Goal: Task Accomplishment & Management: Complete application form

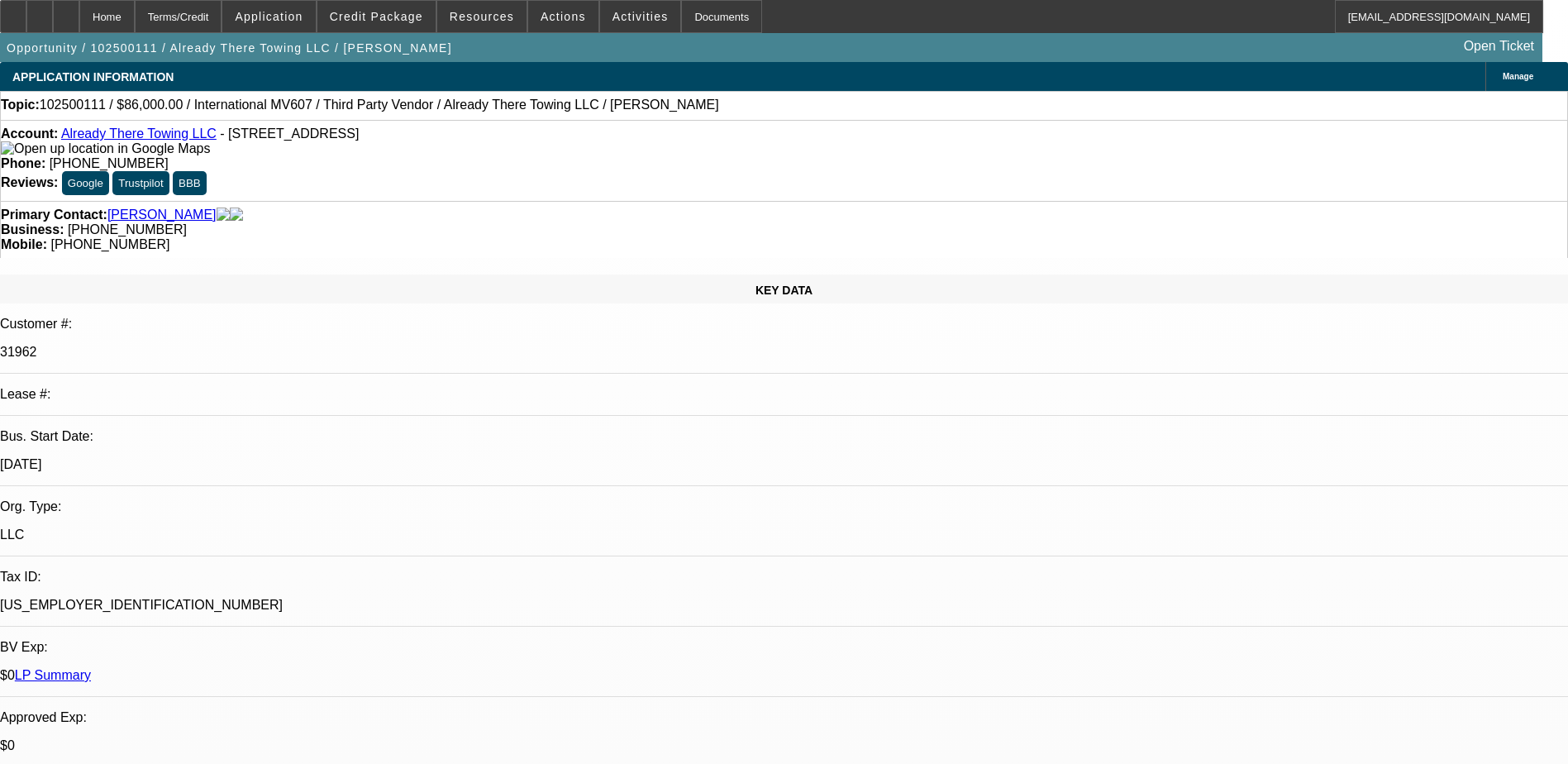
select select "0"
select select "2"
select select "0"
select select "6"
select select "2"
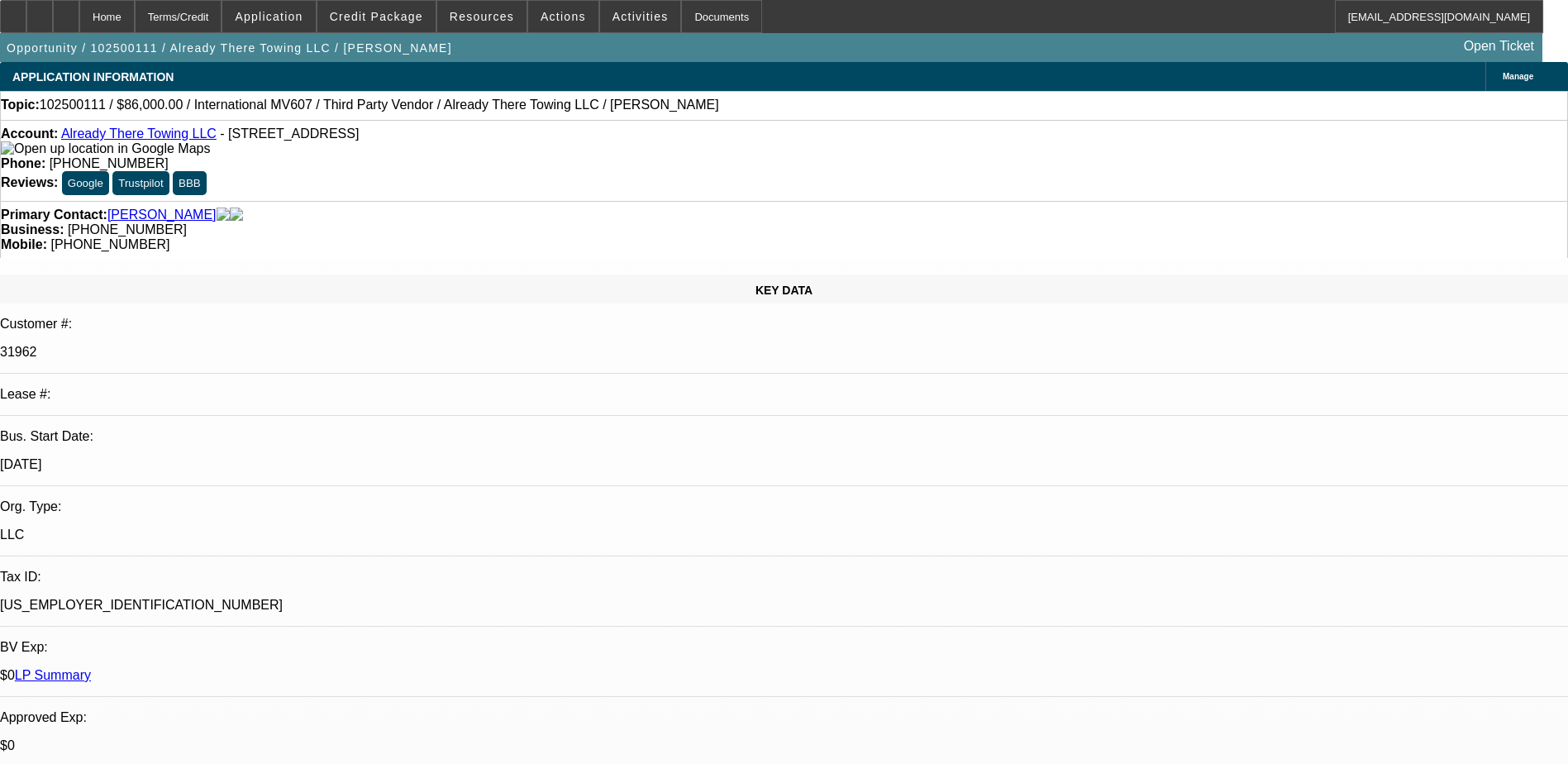
select select "0"
select select "6"
select select "1"
select select "2"
select select "1"
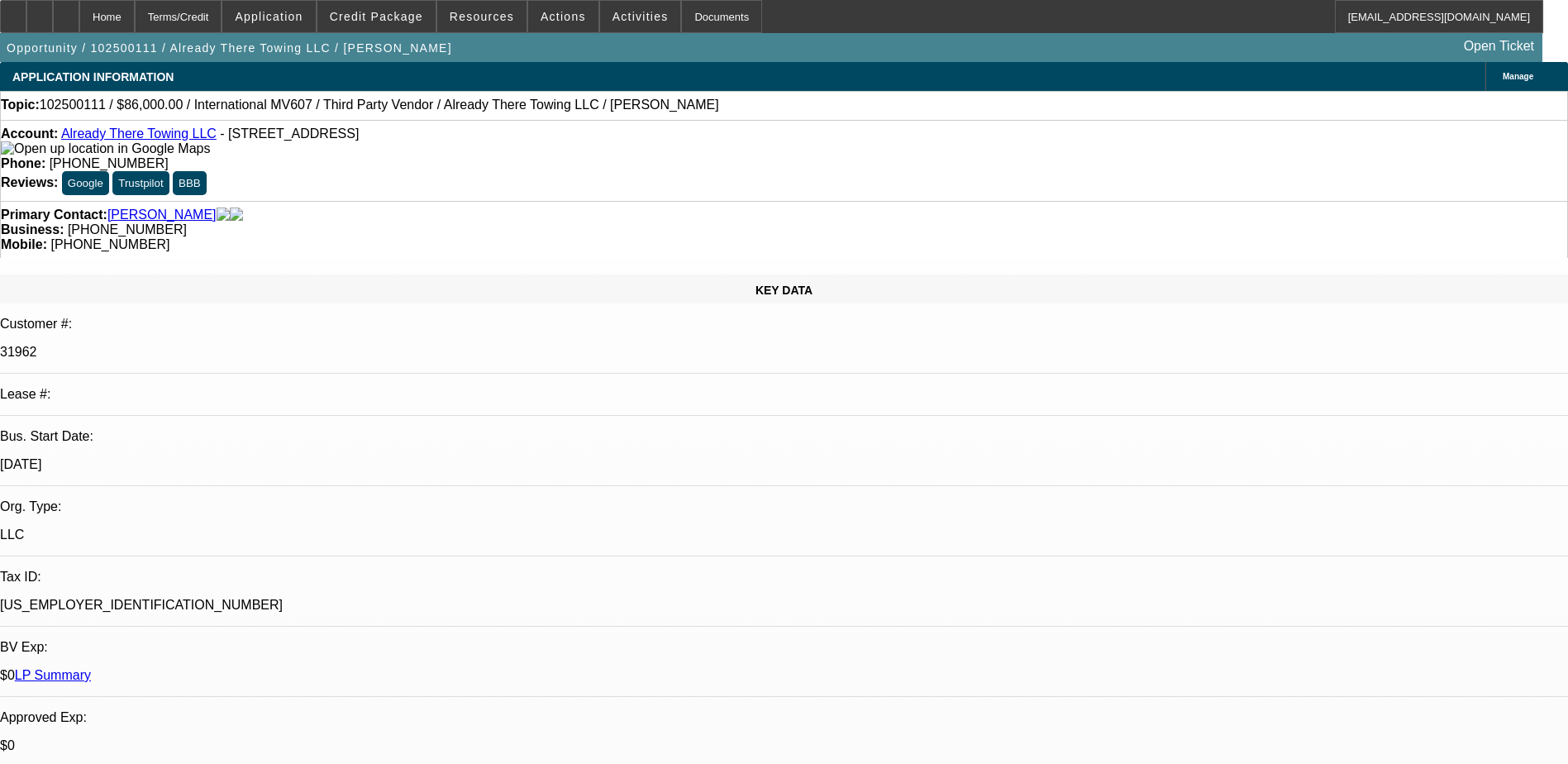
select select "2"
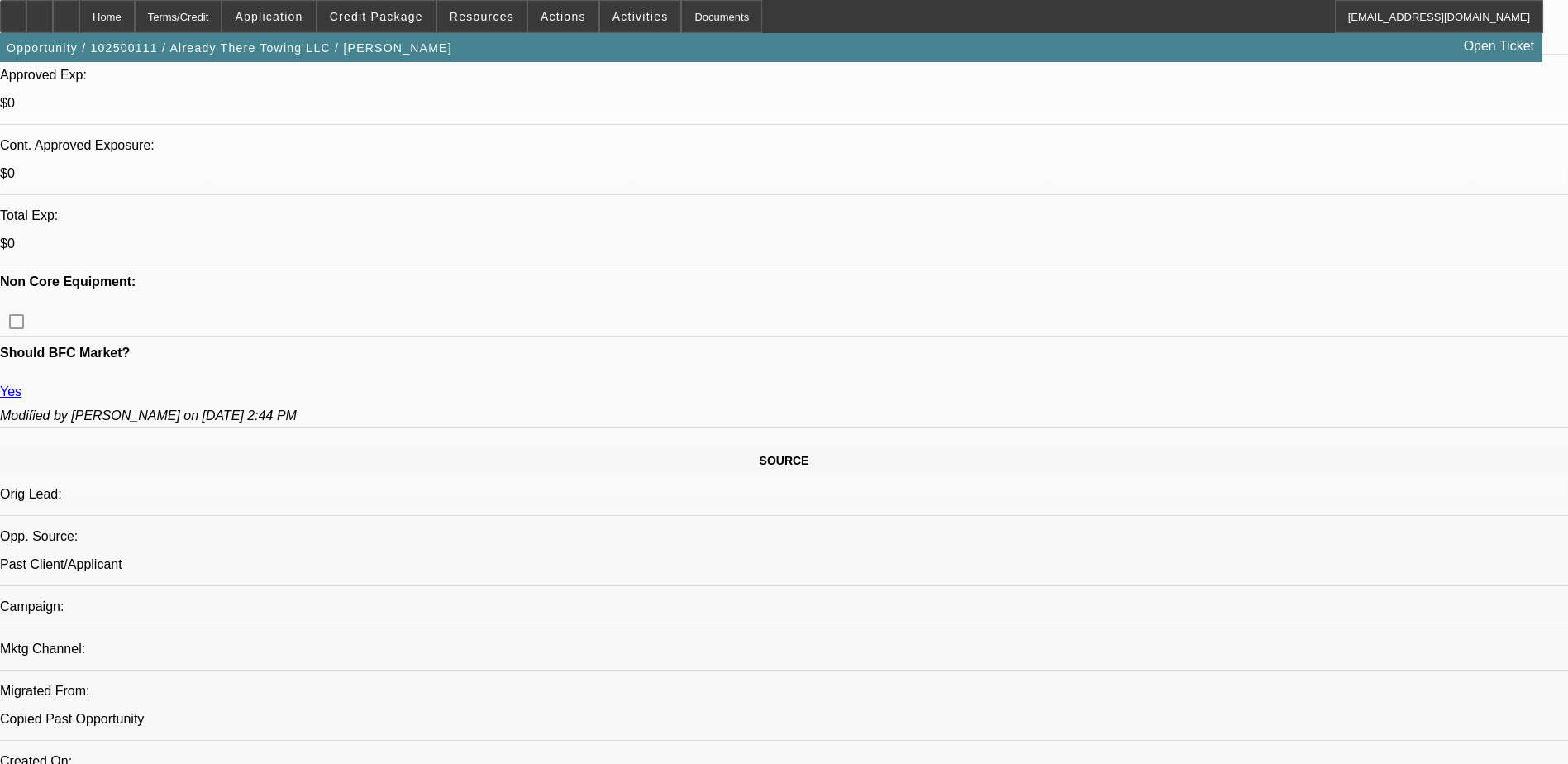
scroll to position [661, 0]
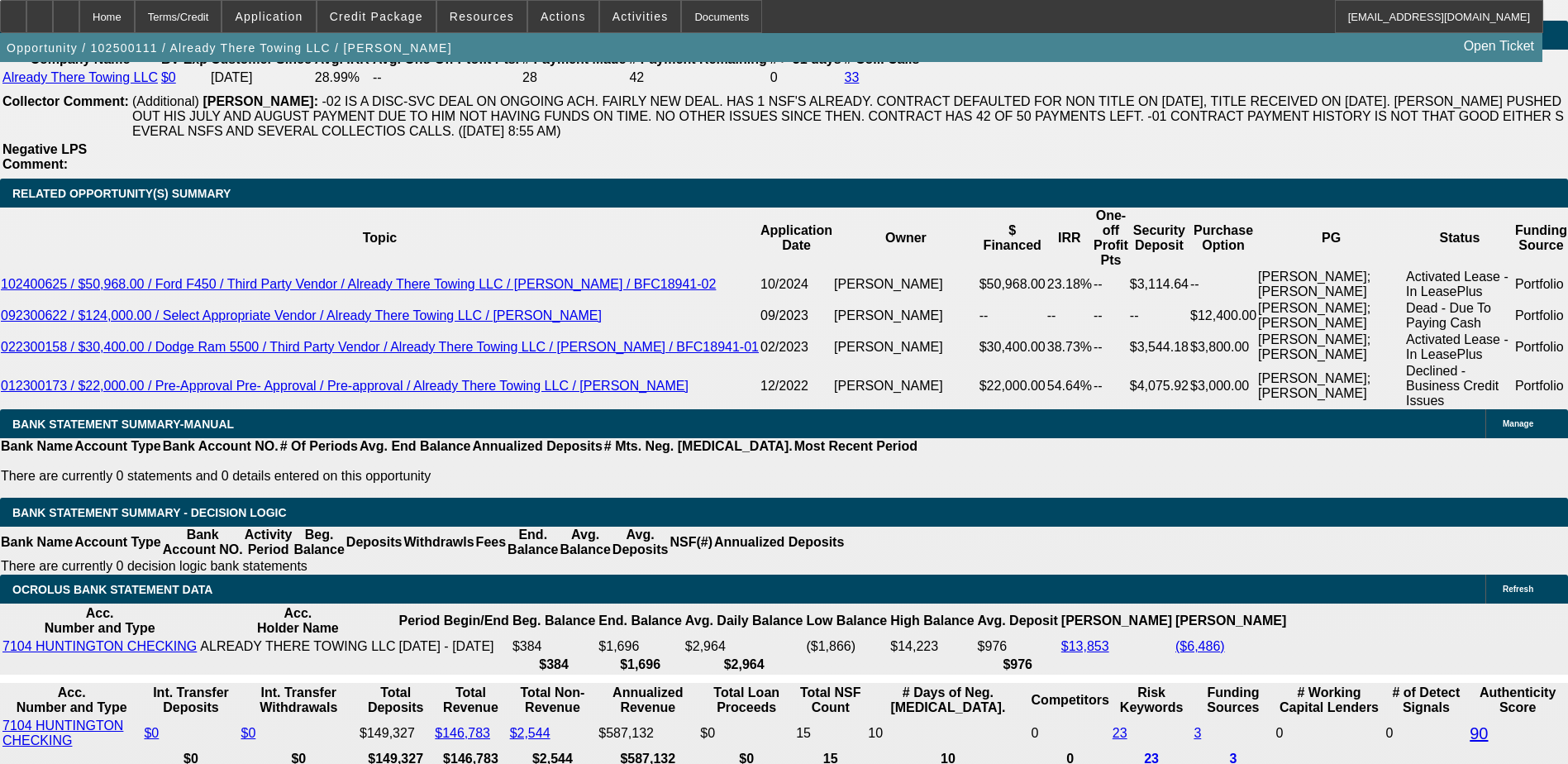
scroll to position [3141, 0]
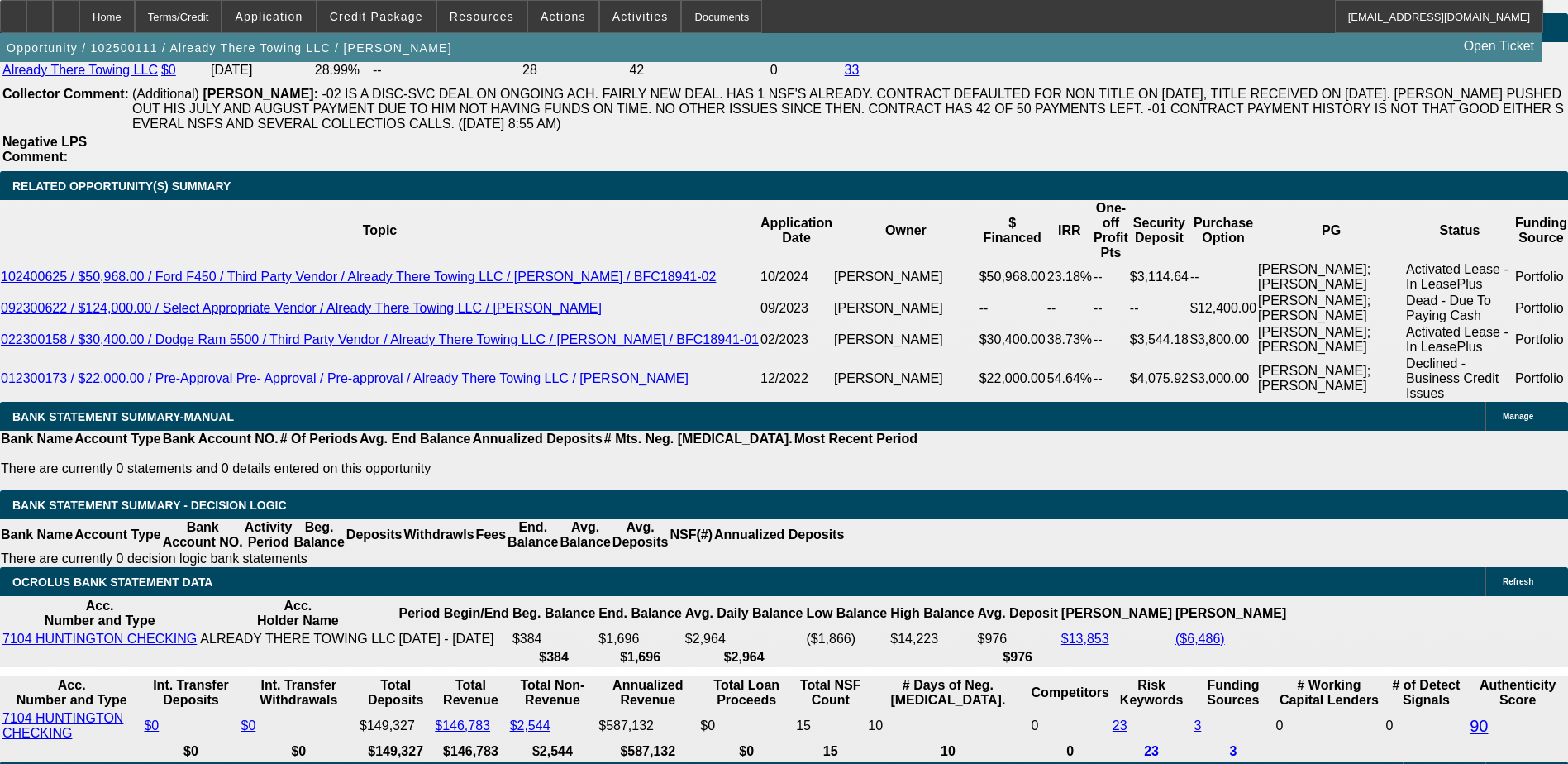
scroll to position [2728, 0]
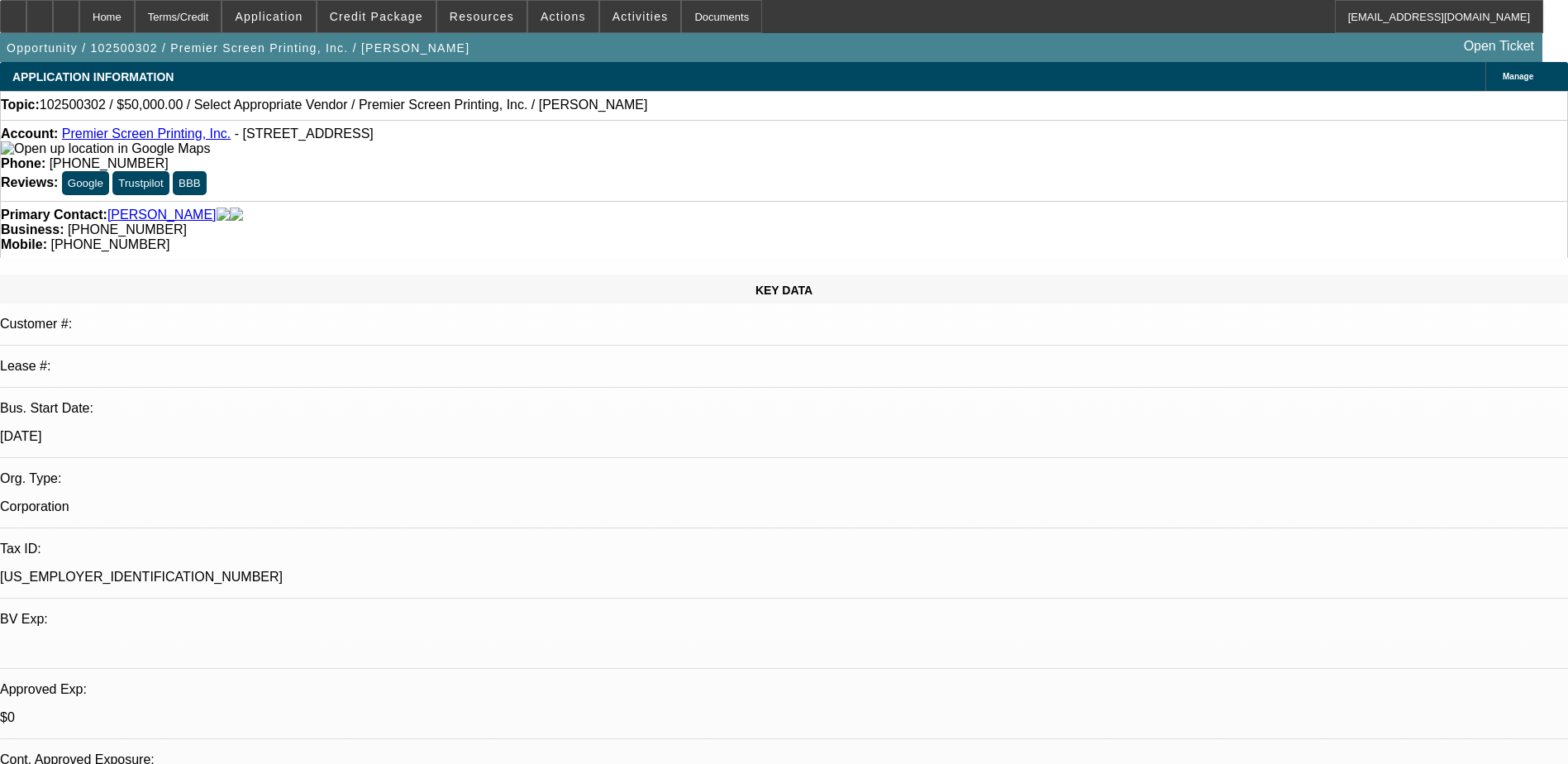
select select "0"
select select "2"
select select "0.1"
select select "4"
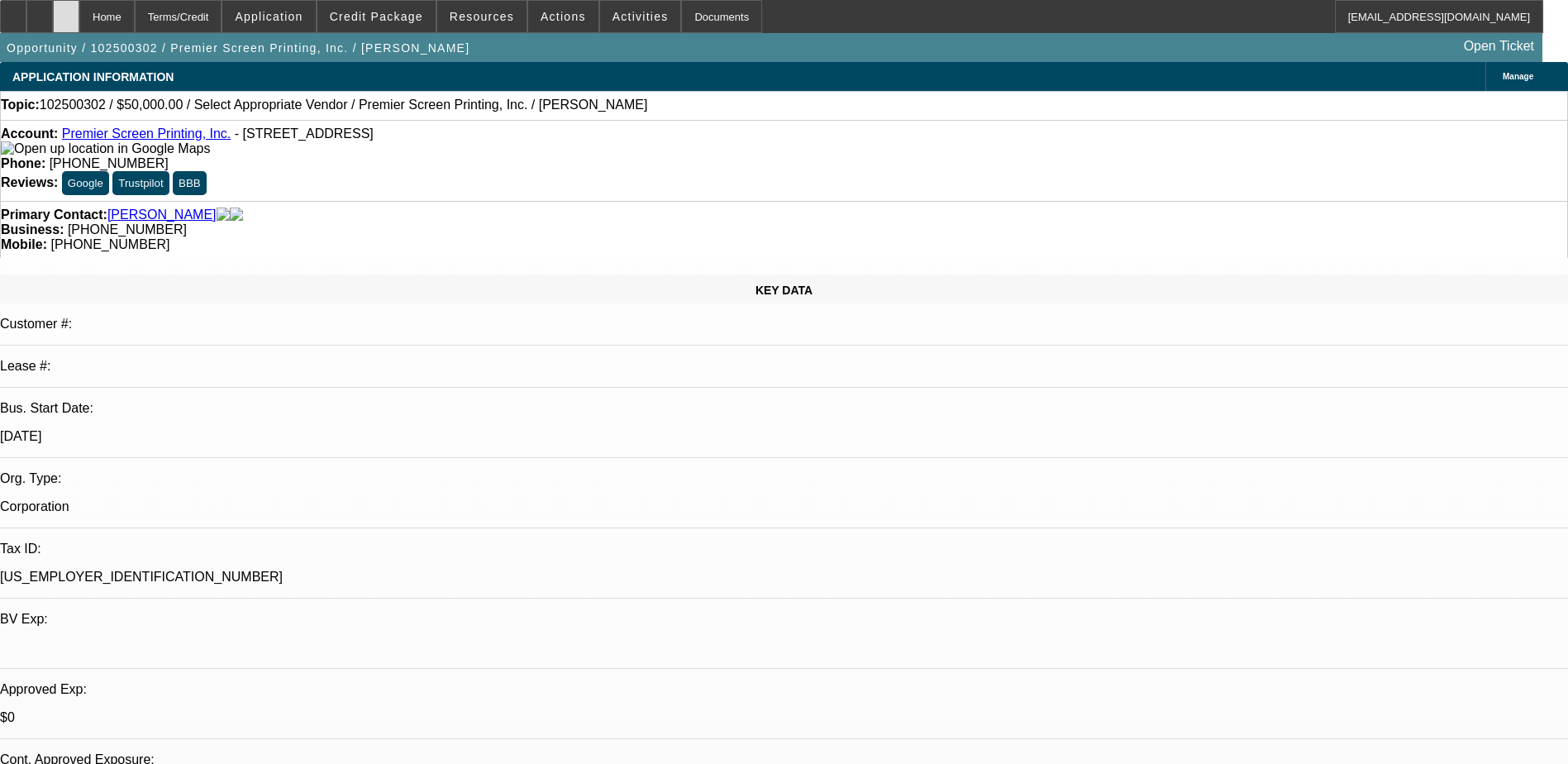
click at [80, 8] on div at bounding box center [66, 16] width 27 height 33
select select "0"
select select "2"
select select "0.1"
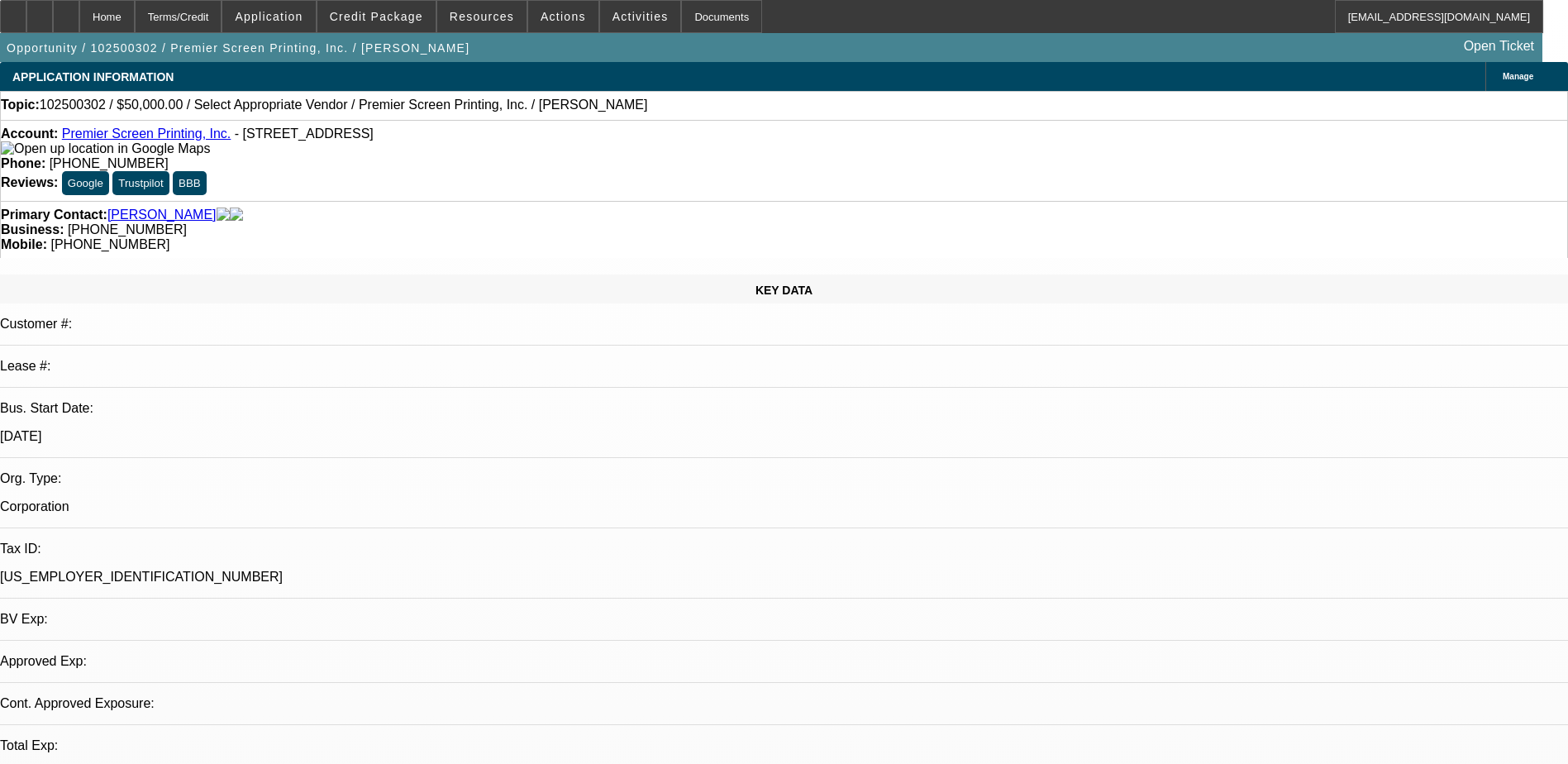
select select "4"
click at [557, 21] on span "Actions" at bounding box center [563, 16] width 45 height 13
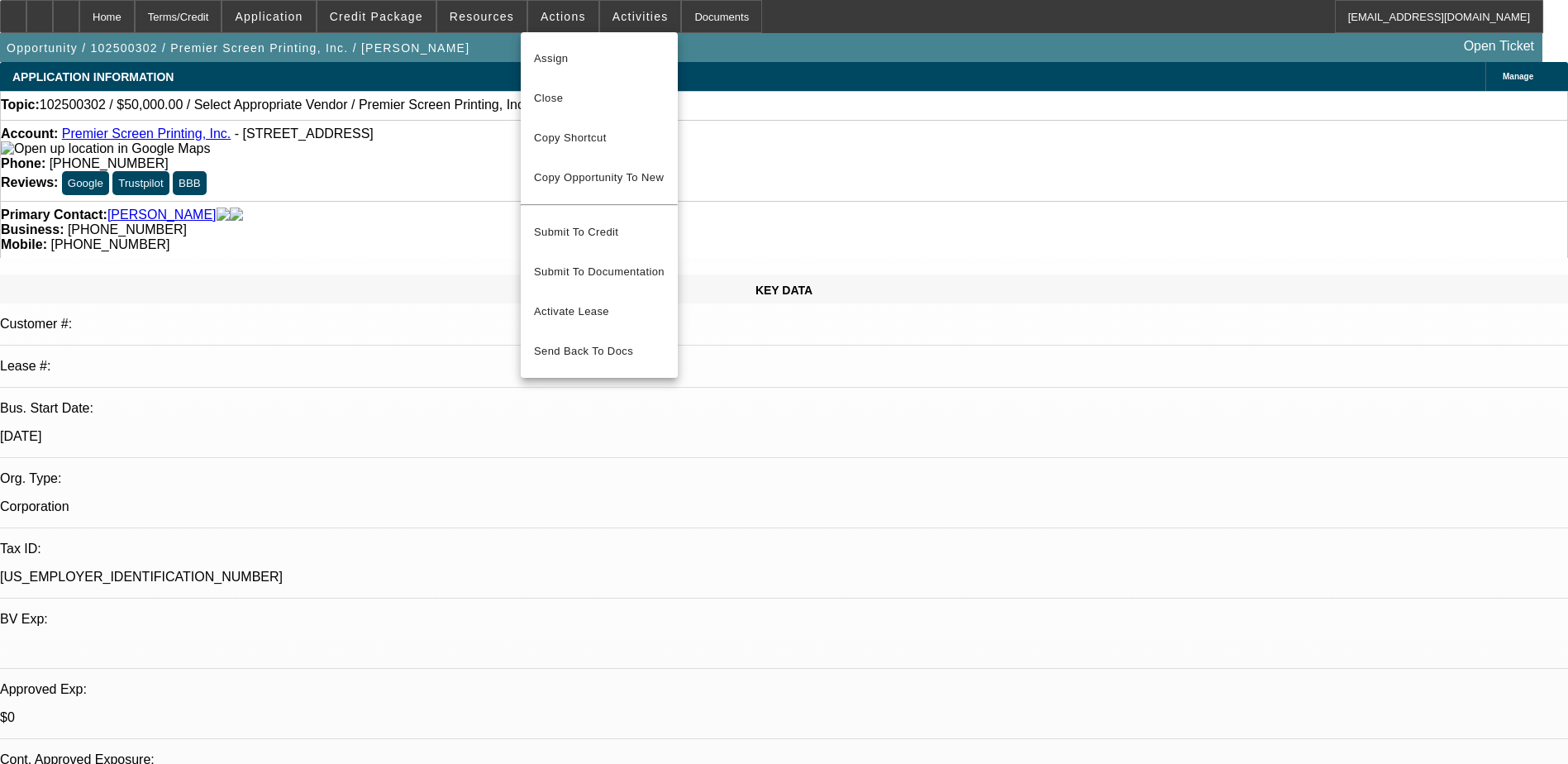
click at [624, 3] on div at bounding box center [784, 382] width 1568 height 764
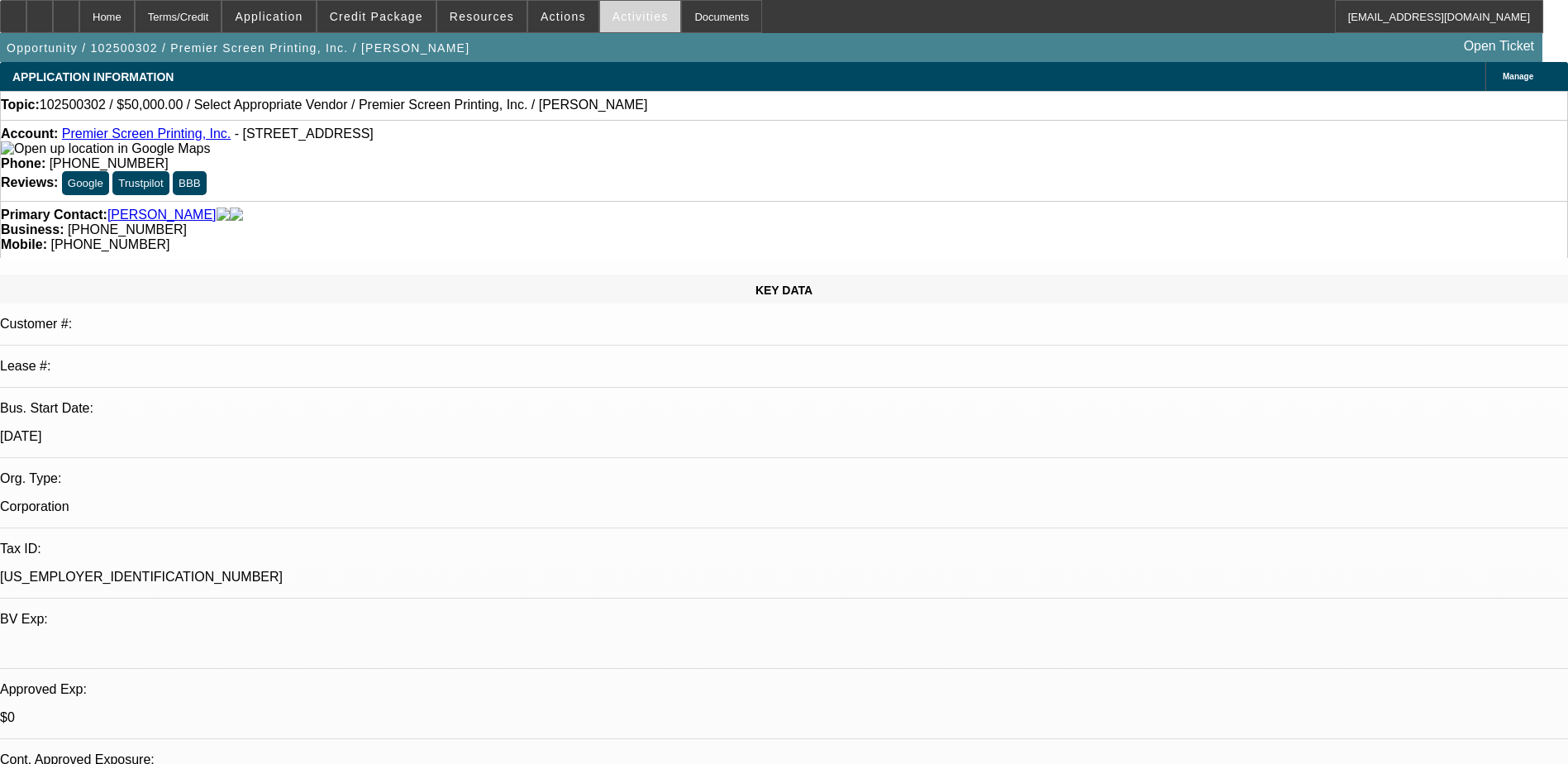
click at [622, 10] on span "Activities" at bounding box center [641, 16] width 57 height 13
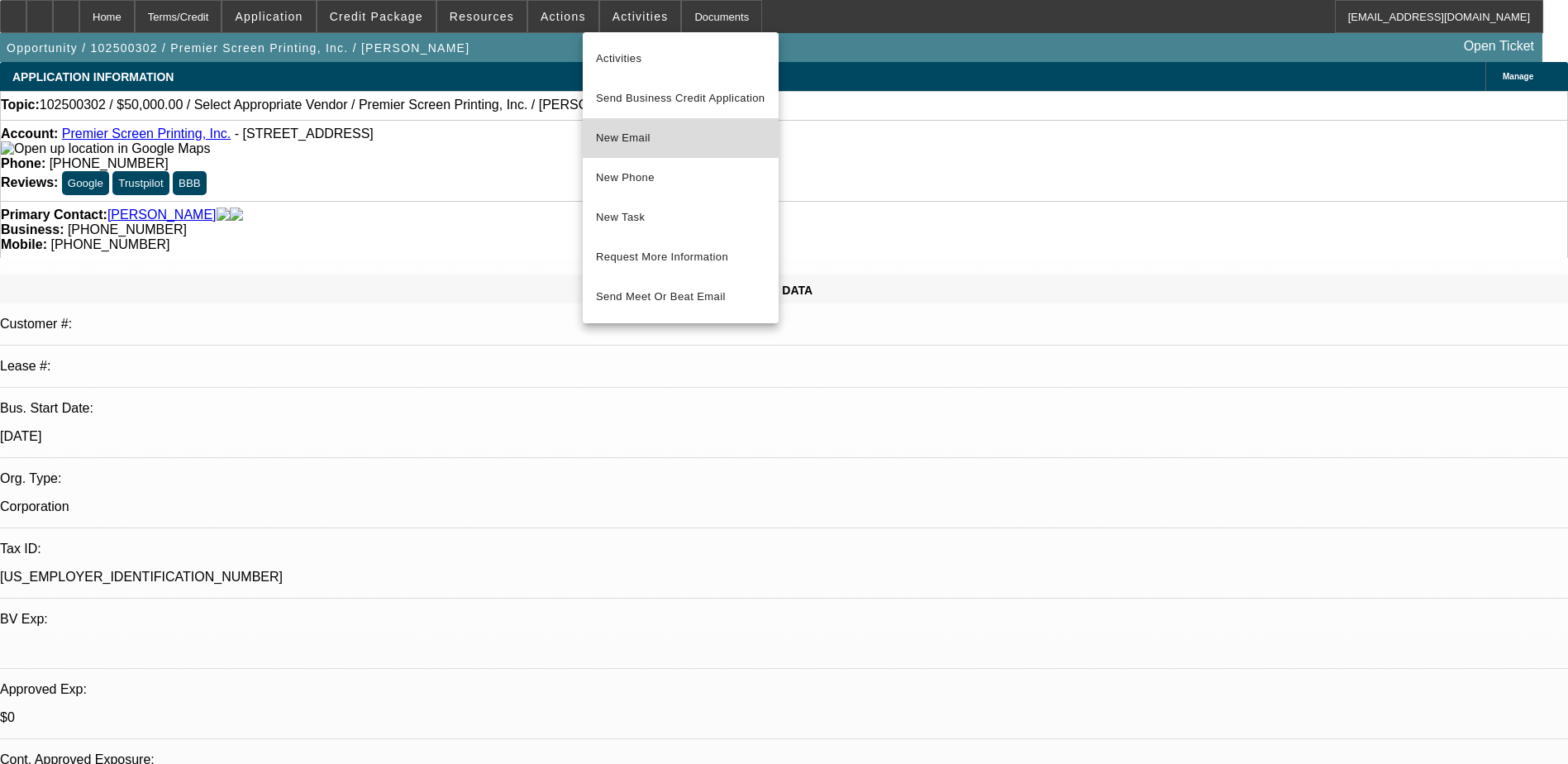
click at [664, 135] on span "New Email" at bounding box center [681, 138] width 170 height 20
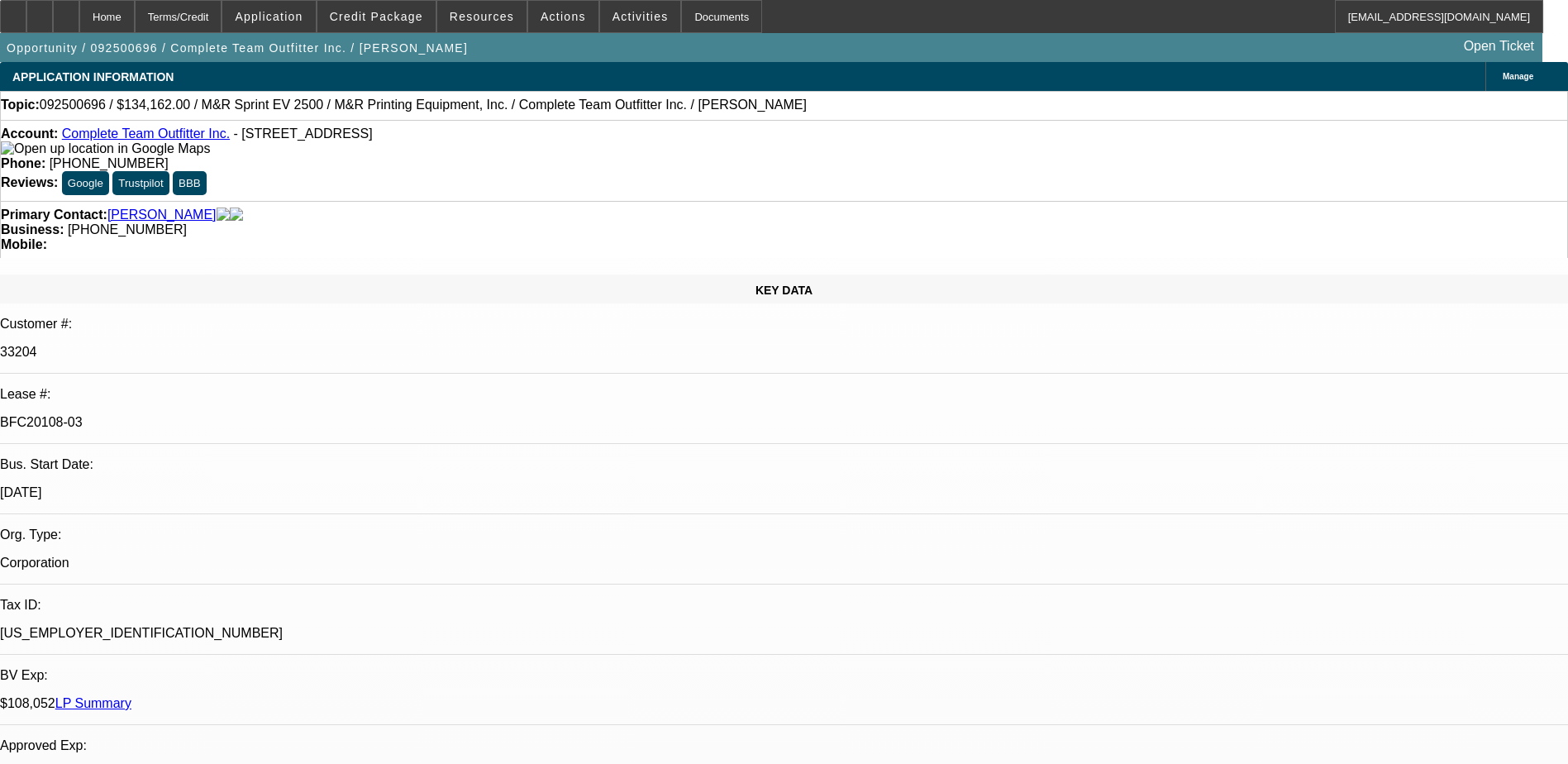
select select "0"
select select "2"
select select "0"
select select "2"
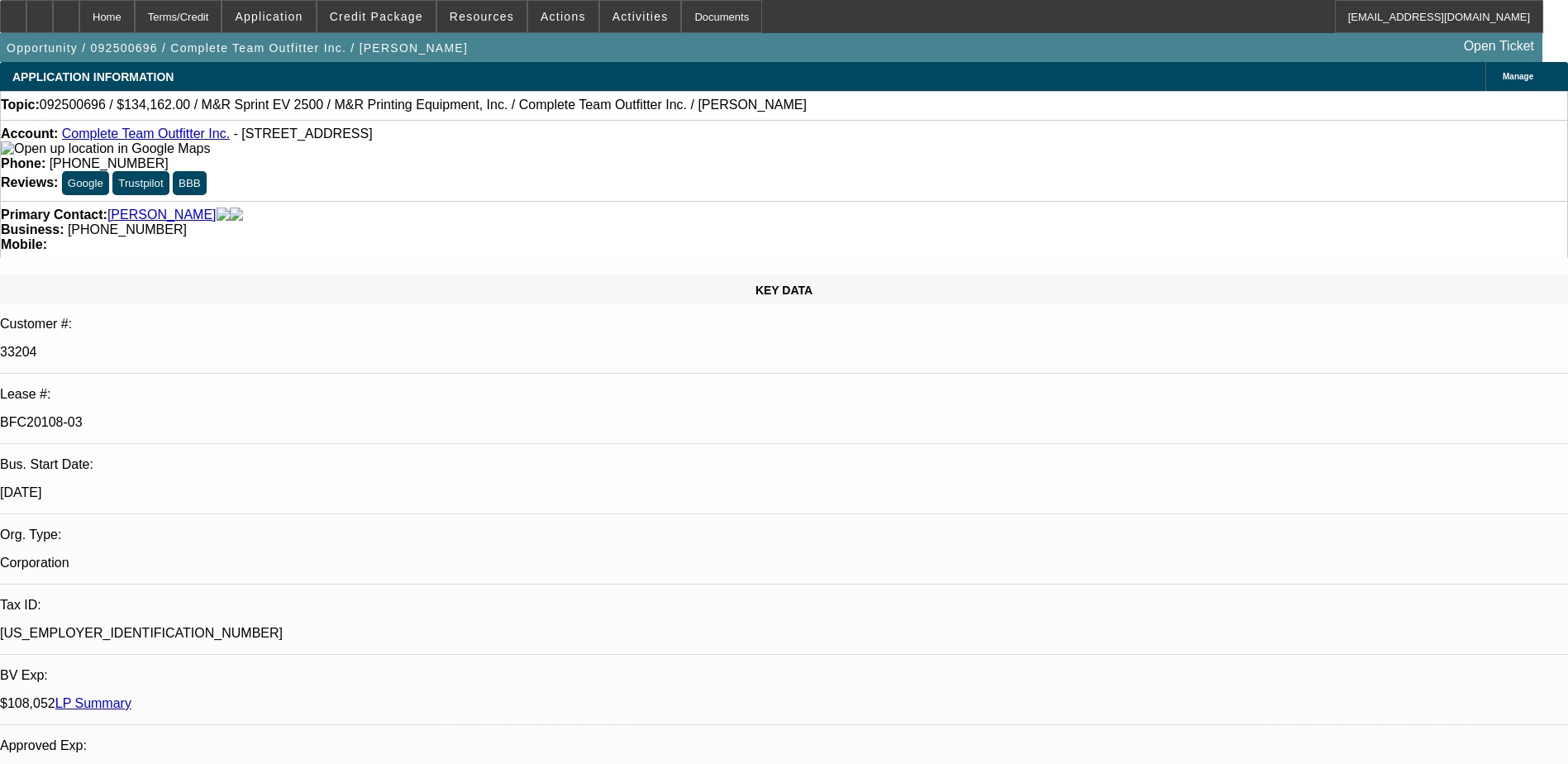
select select "0"
select select "2"
select select "0"
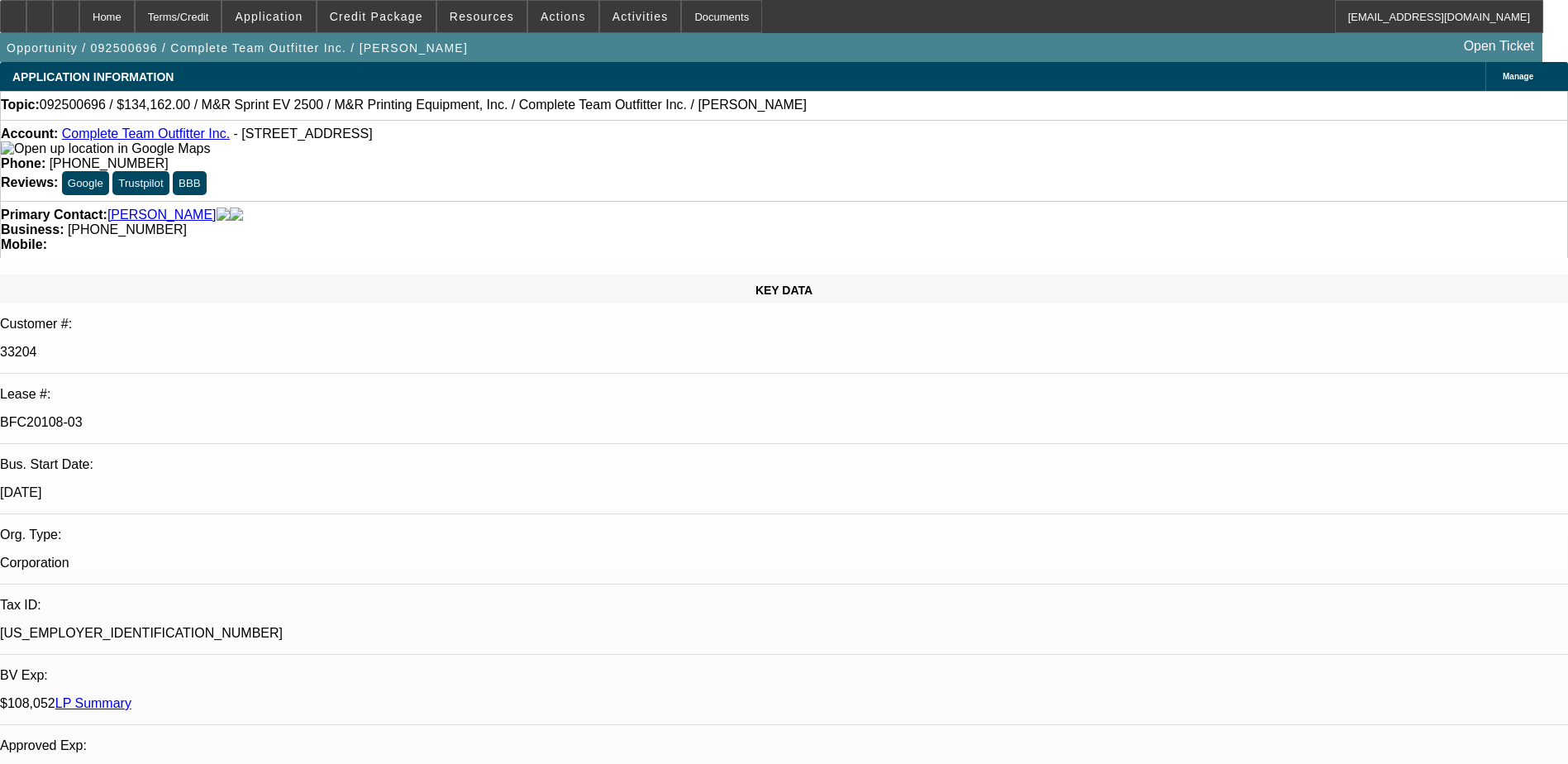
select select "2"
select select "0"
select select "1"
select select "2"
select select "6"
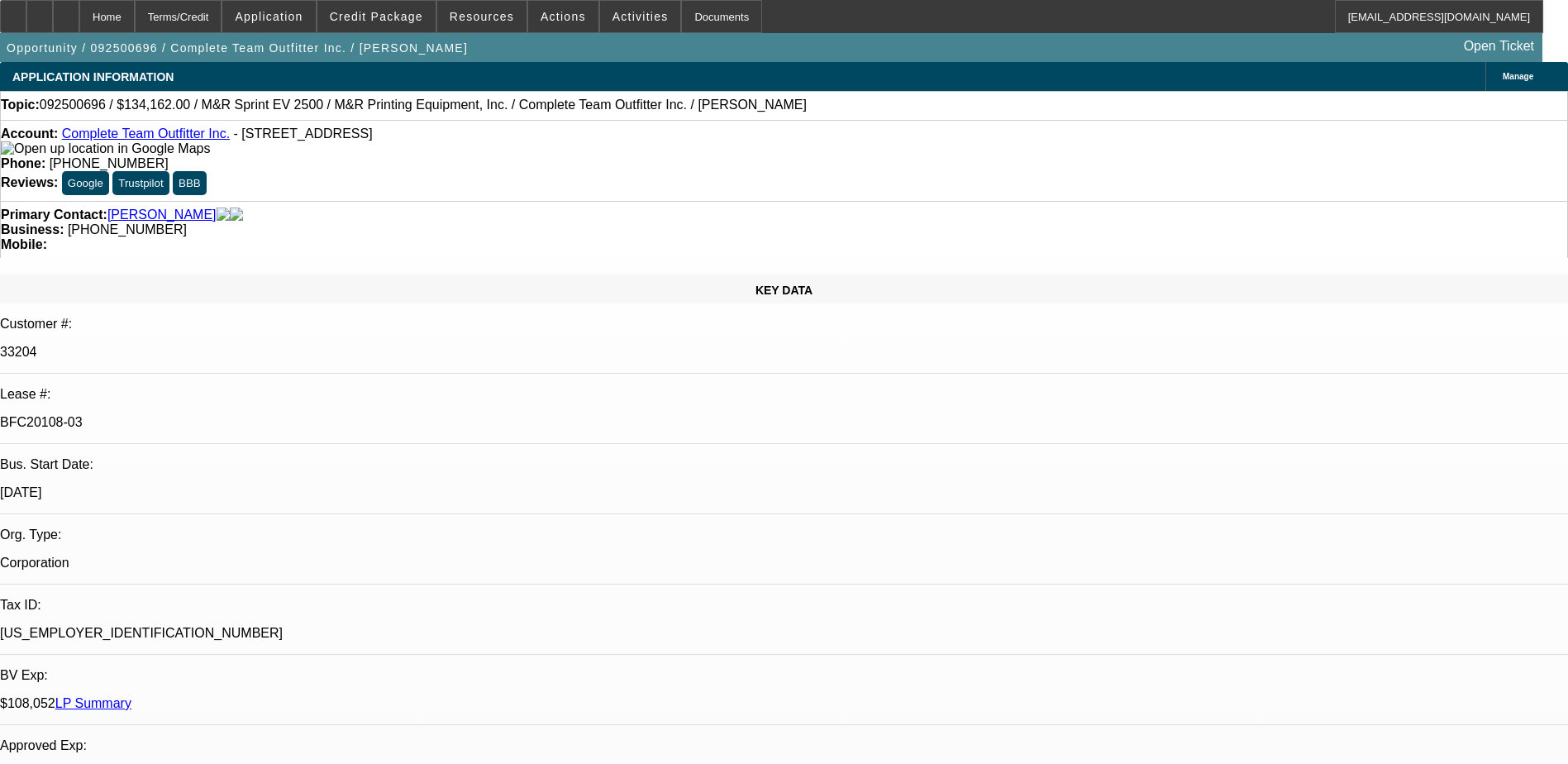
select select "1"
select select "2"
select select "6"
select select "1"
select select "2"
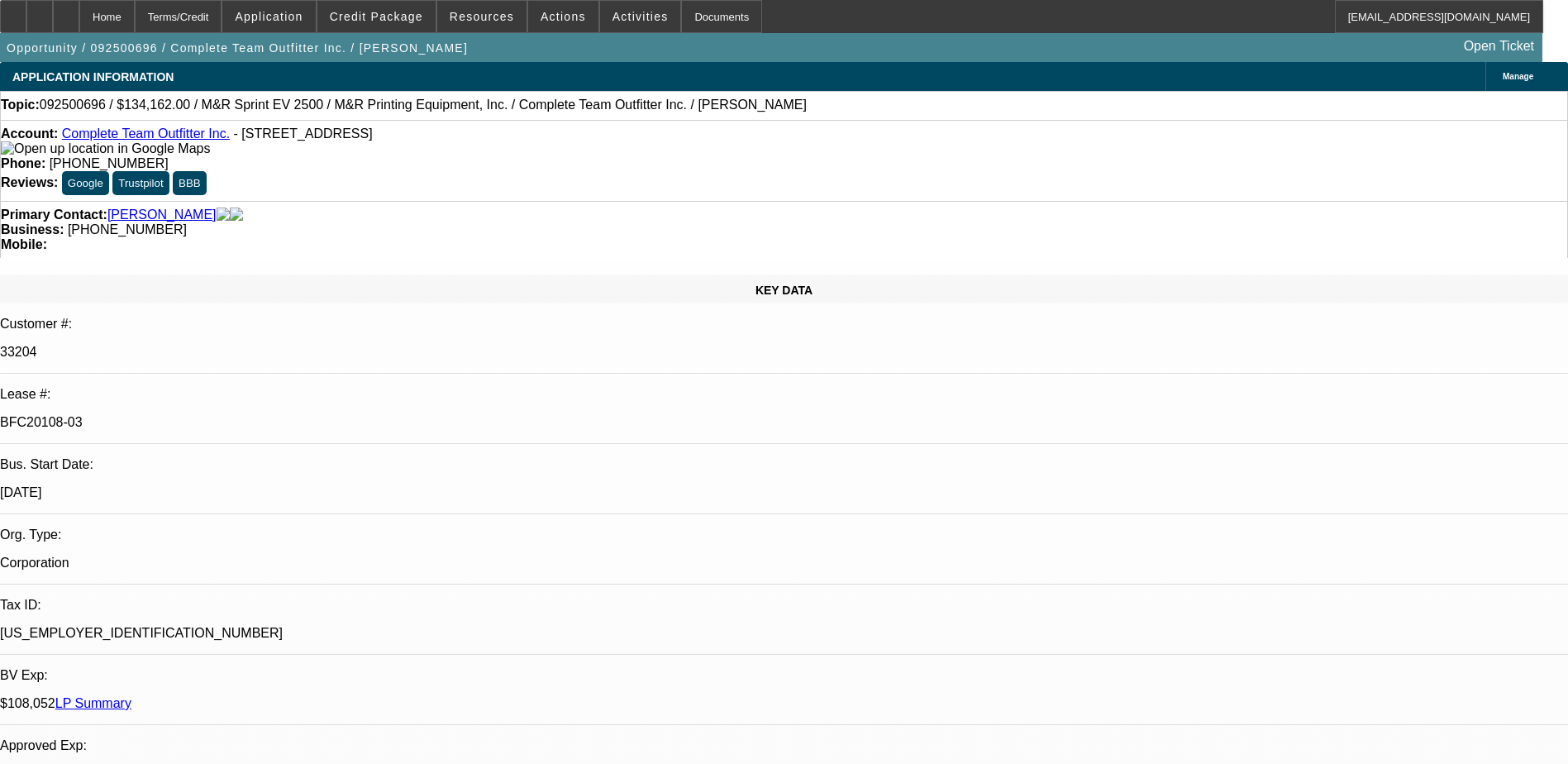
select select "6"
select select "1"
select select "2"
select select "6"
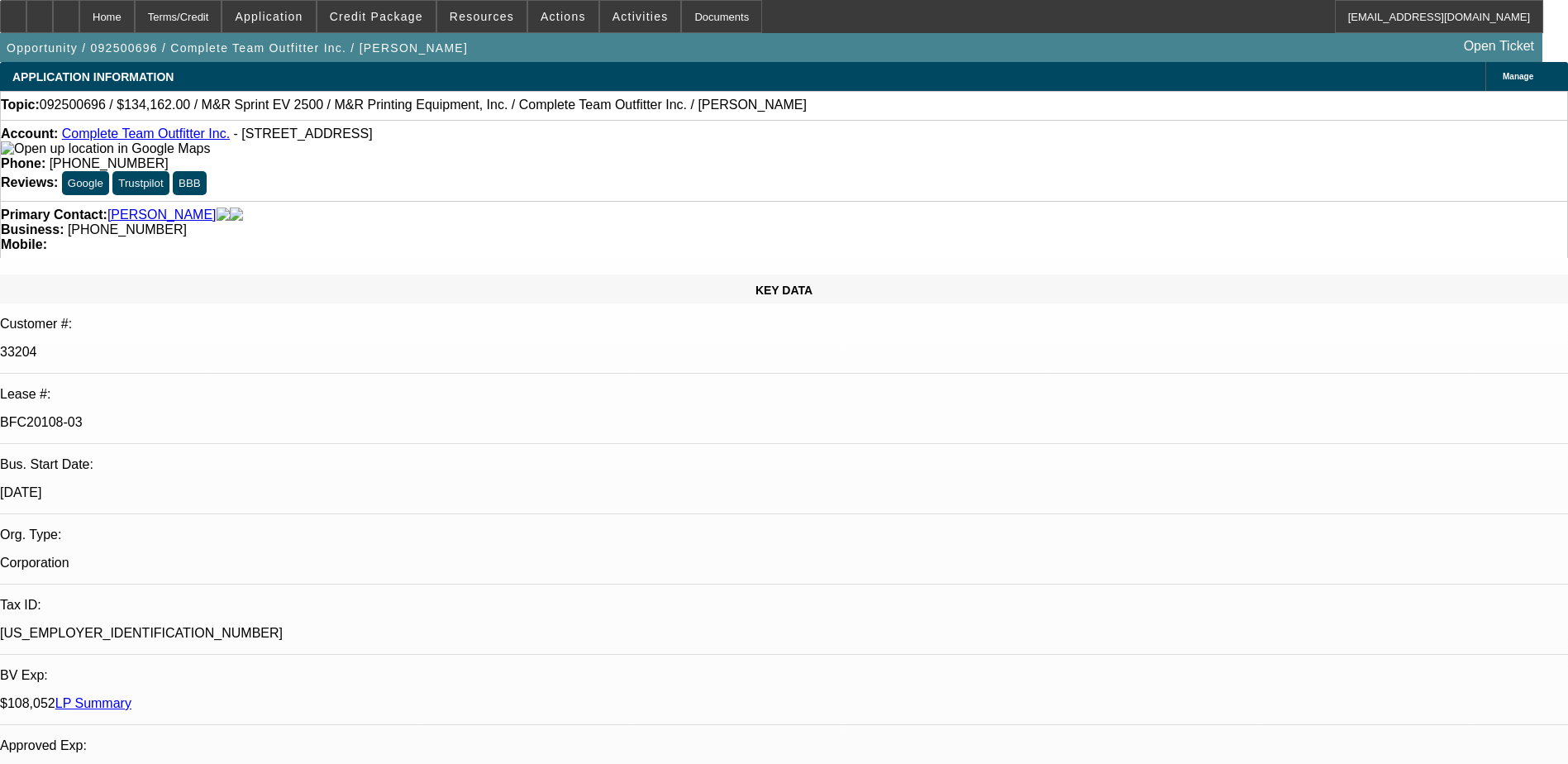
drag, startPoint x: 1228, startPoint y: 187, endPoint x: 1178, endPoint y: 145, distance: 65.3
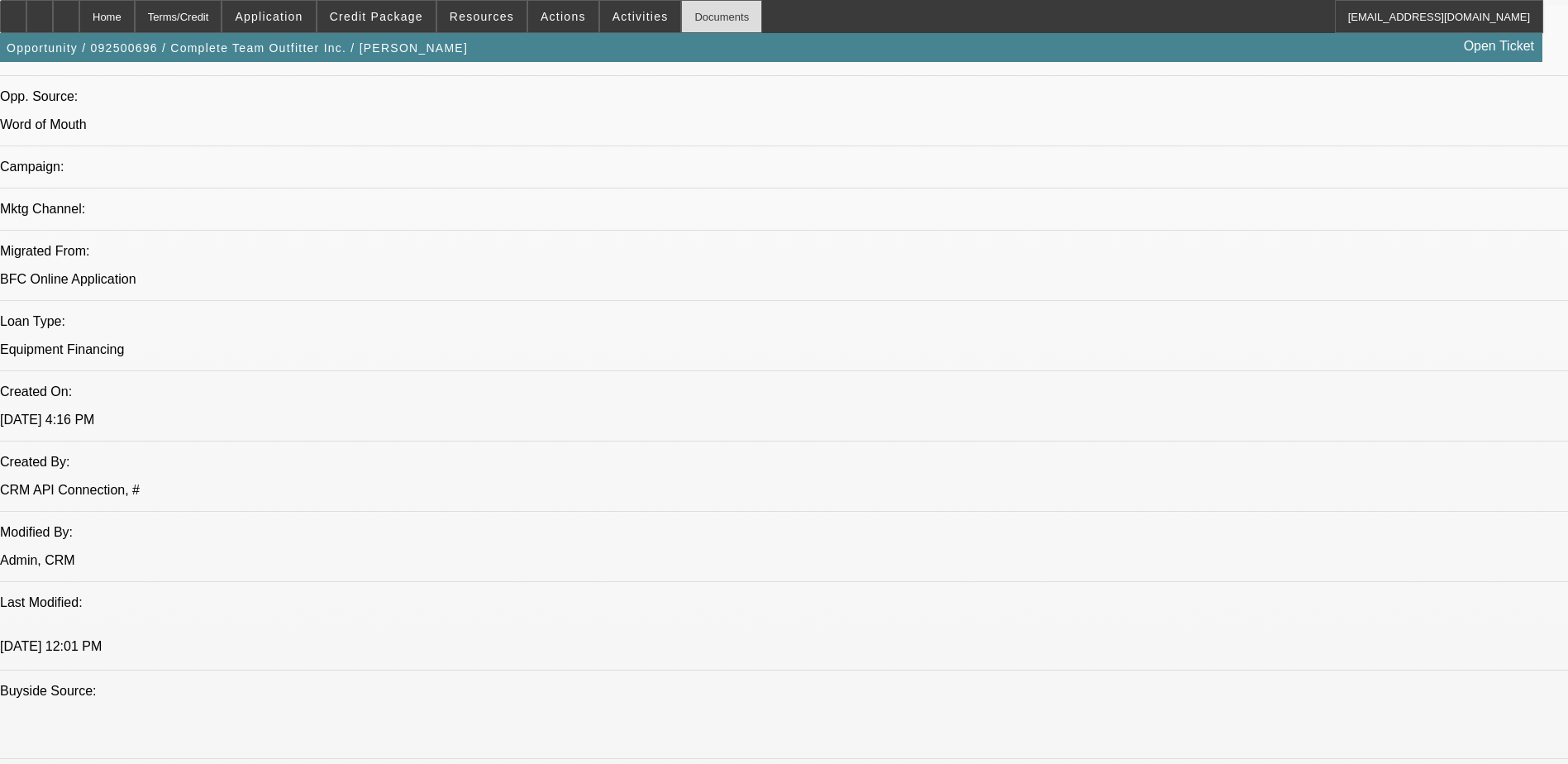
scroll to position [906, 0]
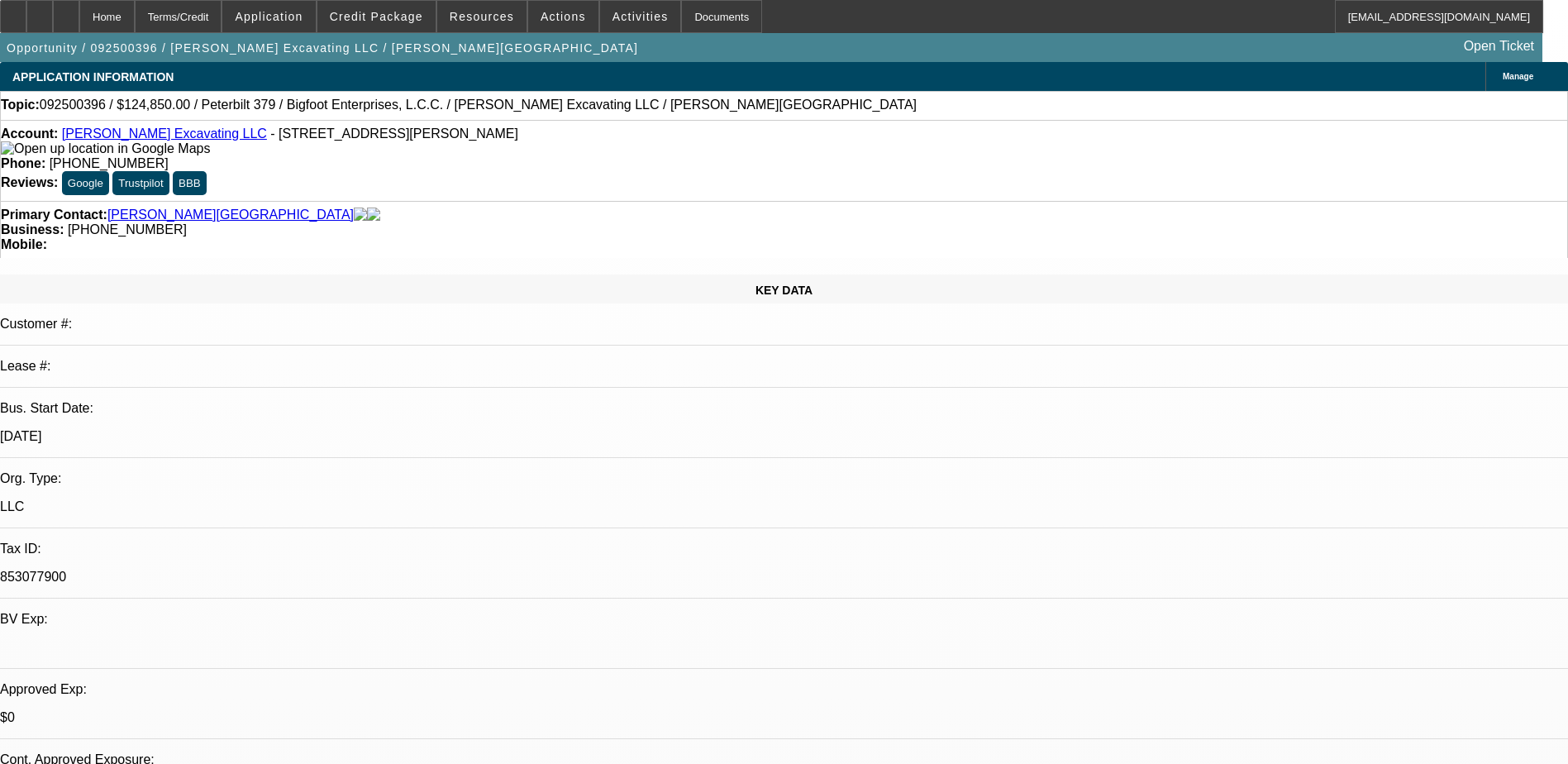
select select "0"
select select "2"
select select "0"
select select "6"
